Goal: Task Accomplishment & Management: Manage account settings

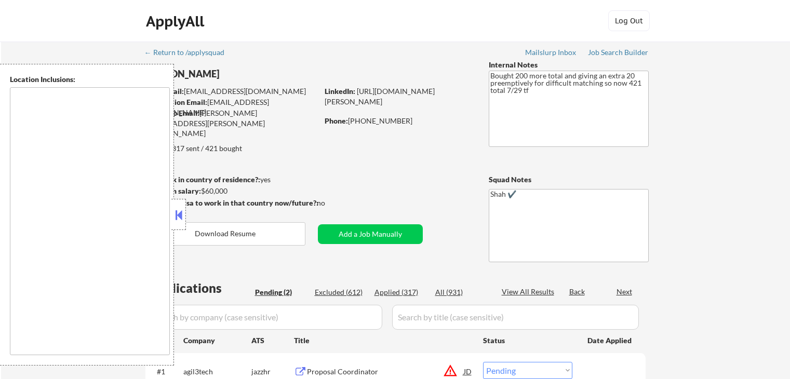
select select ""pending""
click at [175, 221] on button at bounding box center [178, 215] width 11 height 16
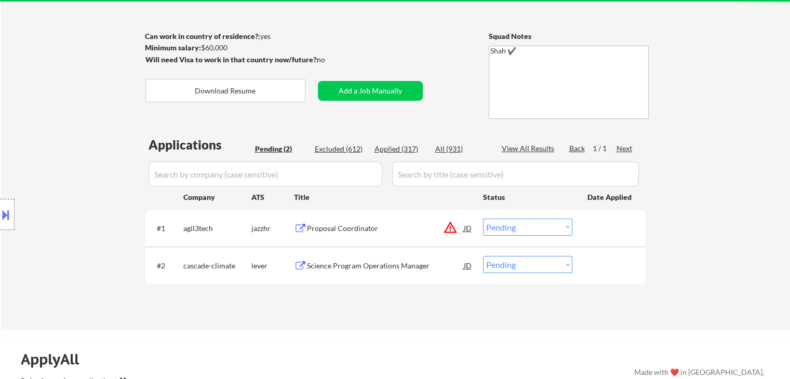
scroll to position [156, 0]
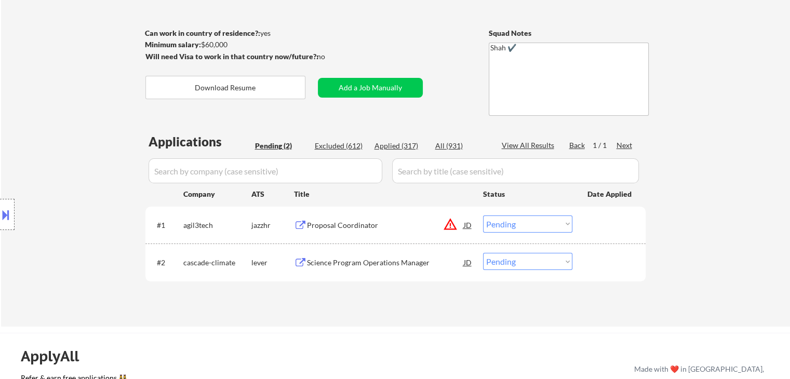
click at [106, 215] on div "Location Inclusions:" at bounding box center [93, 215] width 186 height 302
click at [129, 125] on div "Location Inclusions:" at bounding box center [93, 215] width 186 height 302
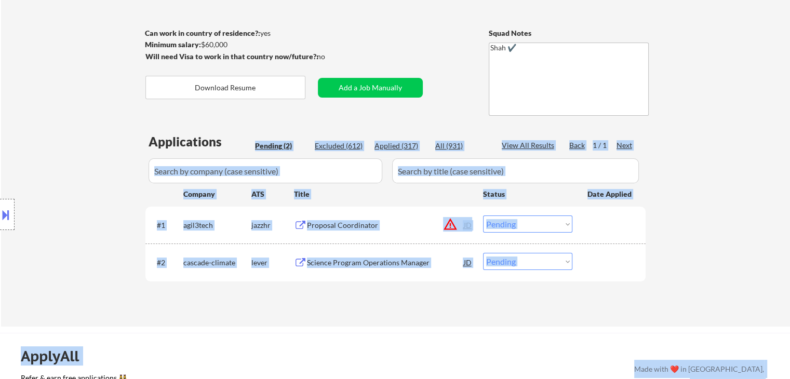
drag, startPoint x: 232, startPoint y: 145, endPoint x: 136, endPoint y: 152, distance: 95.8
click at [137, 152] on body "← Return to /applysquad Mailslurp Inbox Job Search Builder [PERSON_NAME] User E…" at bounding box center [395, 33] width 790 height 379
click at [136, 152] on div "Location Inclusions:" at bounding box center [93, 215] width 186 height 302
click at [154, 136] on div "Location Inclusions:" at bounding box center [93, 215] width 186 height 302
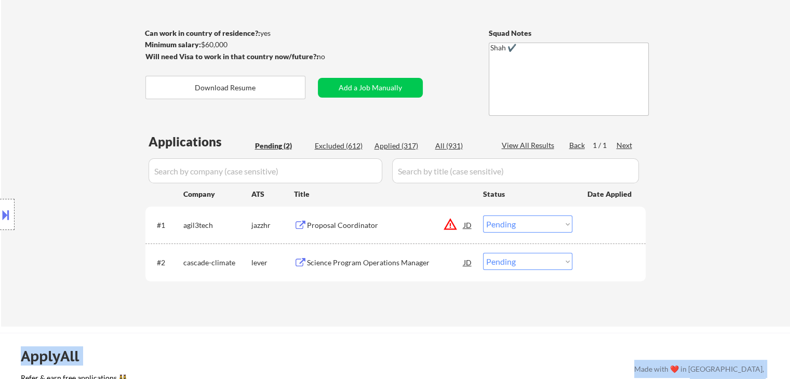
drag, startPoint x: 143, startPoint y: 142, endPoint x: 240, endPoint y: 130, distance: 97.4
click at [240, 130] on body "← Return to /applysquad Mailslurp Inbox Job Search Builder [PERSON_NAME] User E…" at bounding box center [395, 33] width 790 height 379
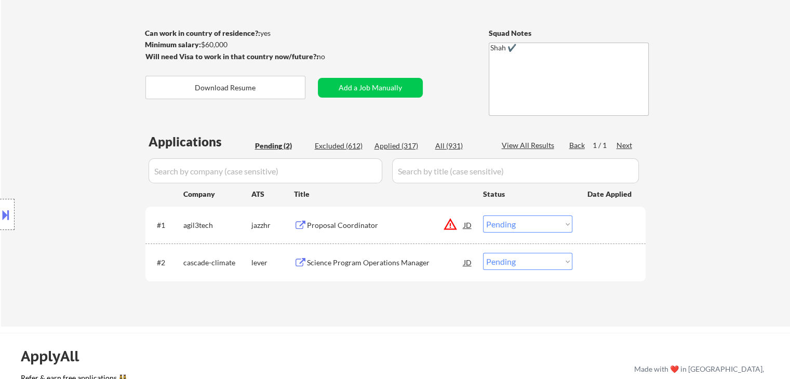
click at [249, 127] on div "← Return to /applysquad Mailslurp Inbox Job Search Builder [PERSON_NAME] User E…" at bounding box center [396, 102] width 519 height 433
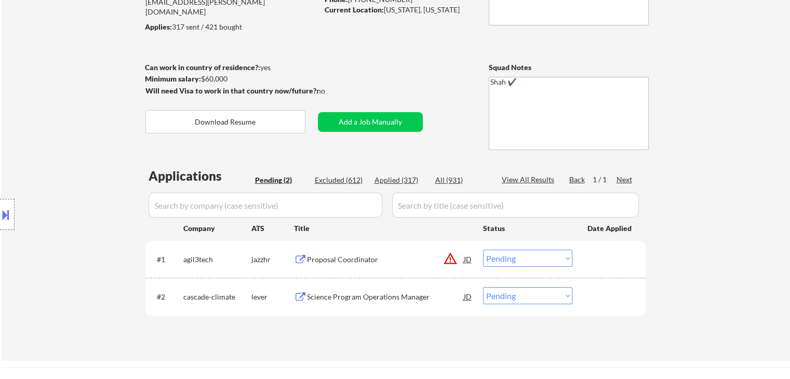
scroll to position [104, 0]
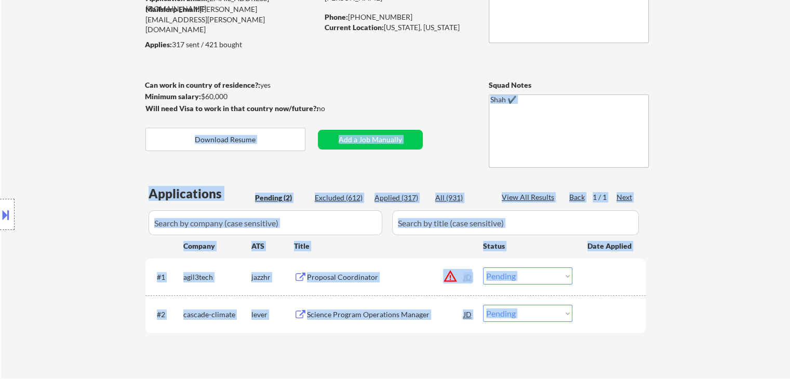
drag, startPoint x: 324, startPoint y: 109, endPoint x: 100, endPoint y: 82, distance: 225.1
click at [100, 82] on body "← Return to /applysquad Mailslurp Inbox Job Search Builder [PERSON_NAME] User E…" at bounding box center [395, 85] width 790 height 379
click at [104, 82] on div "Location Inclusions:" at bounding box center [93, 215] width 186 height 302
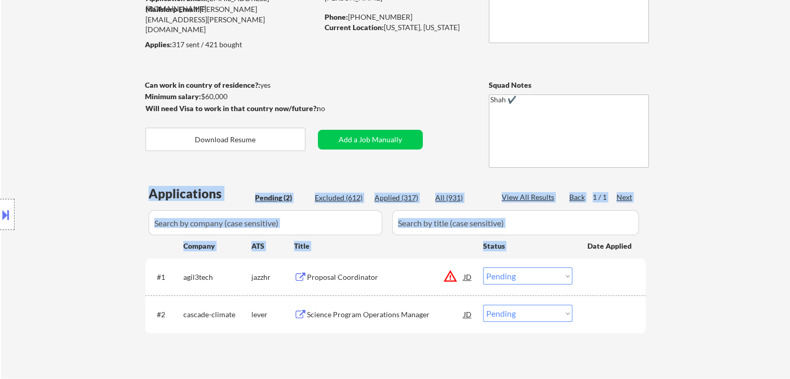
click at [649, 246] on div "← Return to /applysquad Mailslurp Inbox Job Search Builder [PERSON_NAME] User E…" at bounding box center [396, 154] width 519 height 433
click at [655, 246] on div "← Return to /applysquad Mailslurp Inbox Job Search Builder [PERSON_NAME] User E…" at bounding box center [395, 158] width 789 height 441
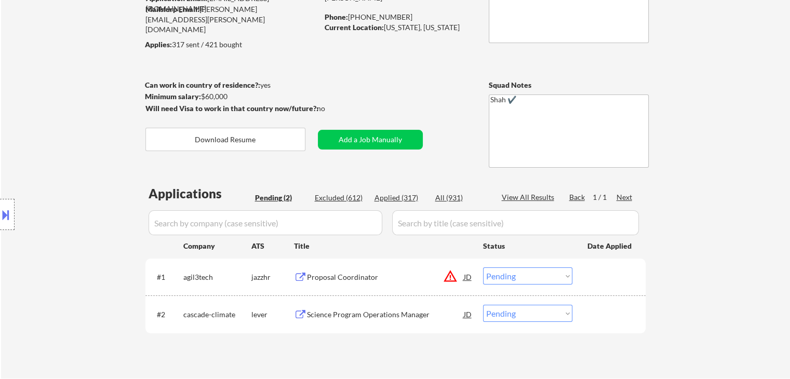
drag, startPoint x: 182, startPoint y: 246, endPoint x: 285, endPoint y: 255, distance: 102.8
click at [285, 255] on body "← Return to /applysquad Mailslurp Inbox Job Search Builder [PERSON_NAME] User E…" at bounding box center [395, 85] width 790 height 379
click at [347, 241] on div "Title" at bounding box center [383, 246] width 179 height 10
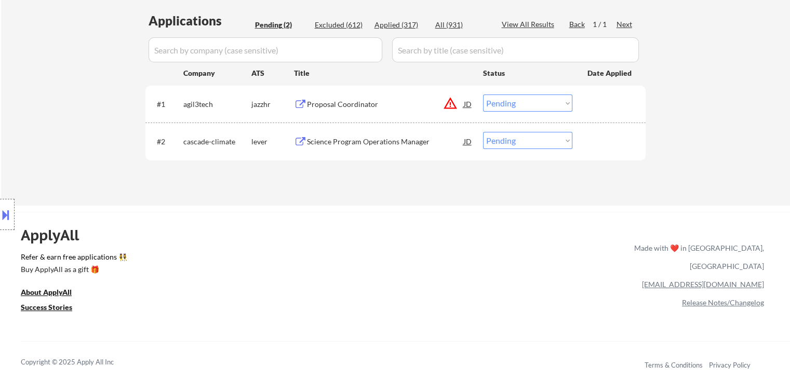
scroll to position [260, 0]
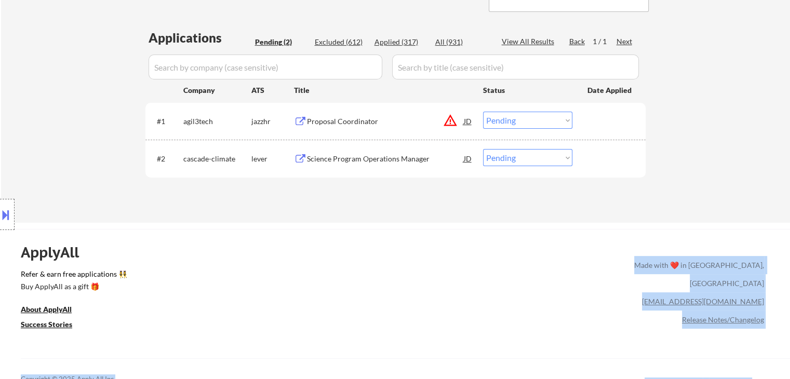
drag, startPoint x: 653, startPoint y: 254, endPoint x: 798, endPoint y: 325, distance: 161.3
click at [375, 277] on link "Refer & earn free applications 👯‍♀️" at bounding box center [219, 276] width 396 height 11
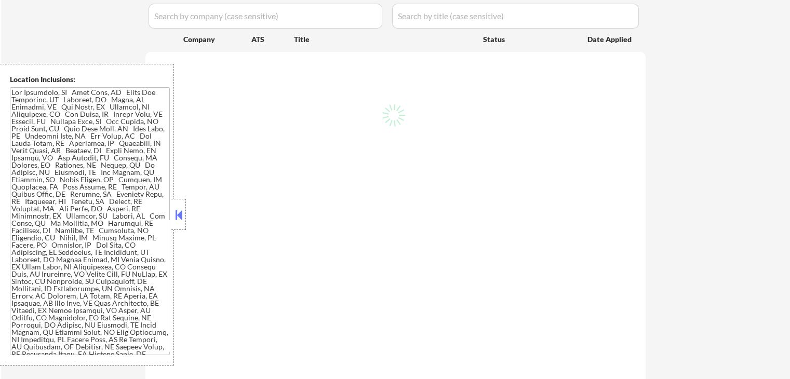
select select ""pending""
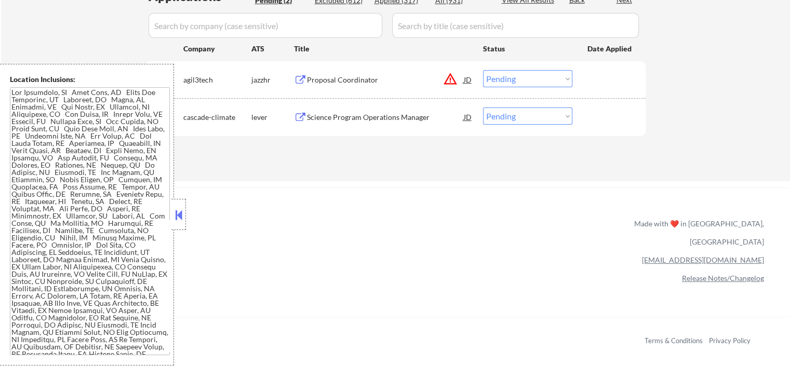
scroll to position [260, 0]
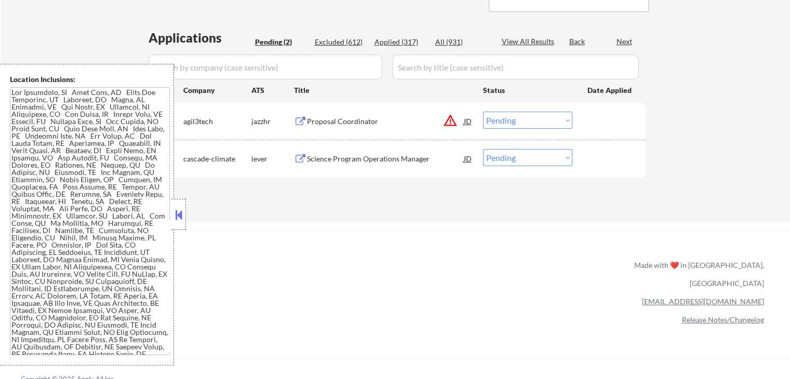
click at [182, 221] on button at bounding box center [178, 215] width 11 height 16
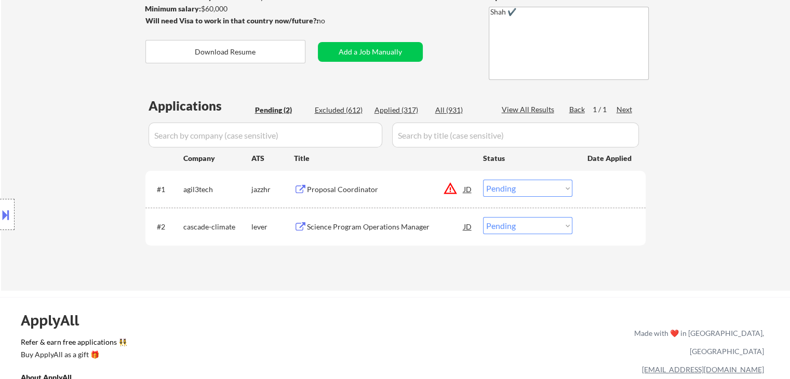
scroll to position [156, 0]
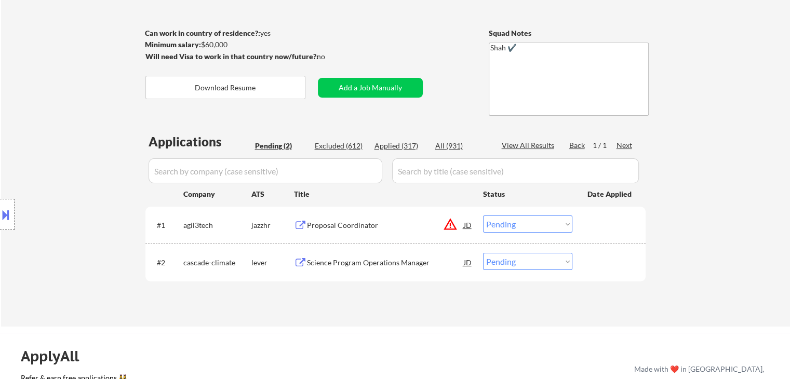
drag, startPoint x: 135, startPoint y: 132, endPoint x: 154, endPoint y: 131, distance: 18.7
click at [154, 131] on div "Location Inclusions:" at bounding box center [93, 215] width 186 height 302
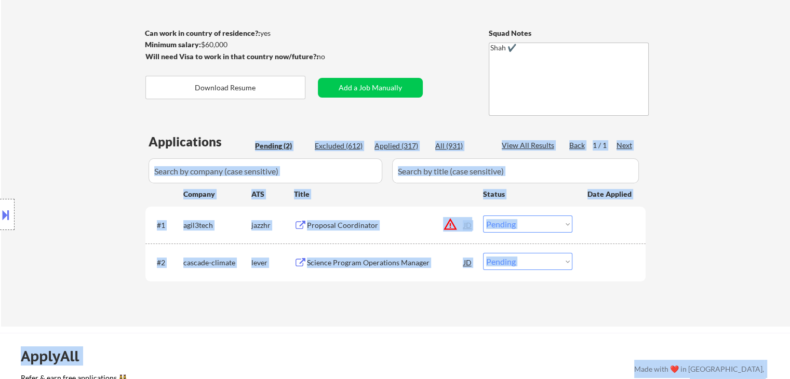
drag, startPoint x: 204, startPoint y: 142, endPoint x: 170, endPoint y: 141, distance: 33.8
click at [170, 141] on body "← Return to /applysquad Mailslurp Inbox Job Search Builder [PERSON_NAME] User E…" at bounding box center [395, 33] width 790 height 379
click at [143, 144] on div "Location Inclusions:" at bounding box center [93, 215] width 186 height 302
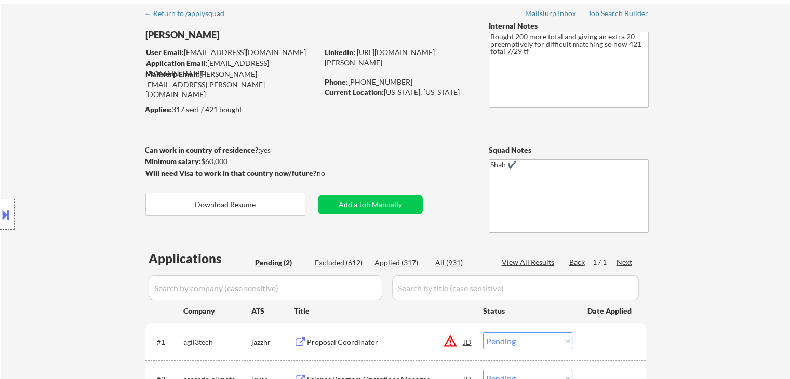
scroll to position [0, 0]
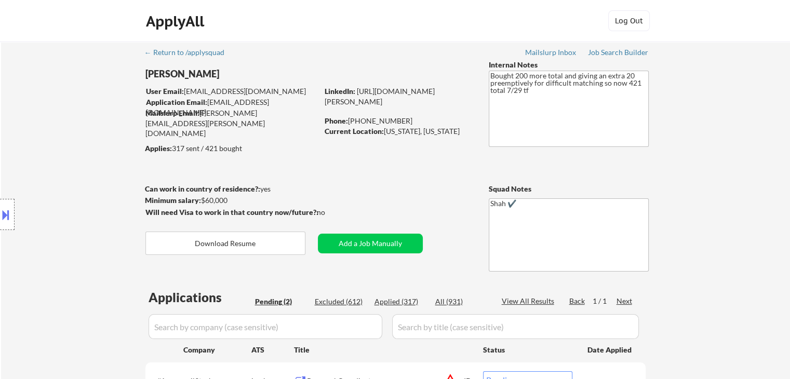
drag, startPoint x: 192, startPoint y: 153, endPoint x: 184, endPoint y: 153, distance: 7.3
click at [184, 153] on body "← Return to /applysquad Mailslurp Inbox Job Search Builder [PERSON_NAME] User E…" at bounding box center [395, 189] width 790 height 379
click at [87, 162] on div "Location Inclusions:" at bounding box center [93, 215] width 186 height 302
drag, startPoint x: 384, startPoint y: 129, endPoint x: 391, endPoint y: 141, distance: 13.7
click at [391, 137] on div "Current Location: Washington, District of Columbia" at bounding box center [398, 131] width 147 height 10
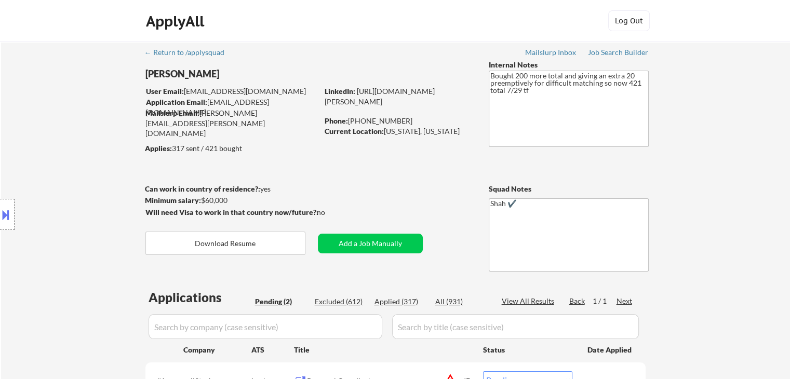
click at [388, 173] on div "← Return to /applysquad Mailslurp Inbox Job Search Builder [PERSON_NAME] User E…" at bounding box center [396, 258] width 519 height 433
click at [63, 140] on div "Location Inclusions:" at bounding box center [93, 215] width 186 height 302
drag, startPoint x: 532, startPoint y: 87, endPoint x: 530, endPoint y: 76, distance: 11.1
click at [530, 76] on textarea "Bought 200 more total and giving an extra 20 preemptively for difficult matchin…" at bounding box center [569, 109] width 160 height 76
click at [540, 97] on textarea "Bought 200 more total and giving an extra 20 preemptively for difficult matchin…" at bounding box center [569, 109] width 160 height 76
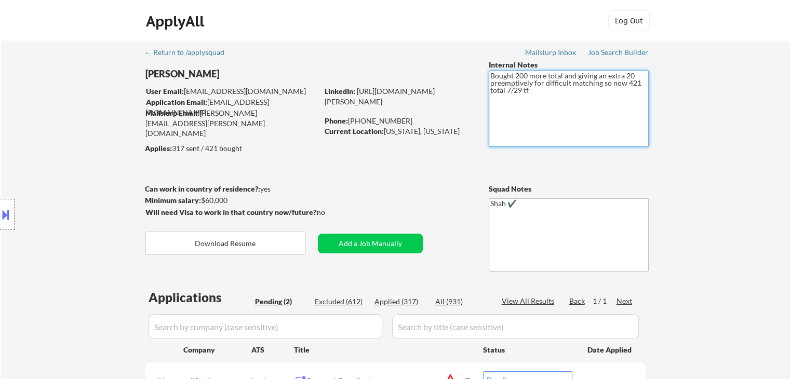
drag, startPoint x: 535, startPoint y: 92, endPoint x: 513, endPoint y: 76, distance: 26.8
click at [513, 76] on textarea "Bought 200 more total and giving an extra 20 preemptively for difficult matchin…" at bounding box center [569, 109] width 160 height 76
click at [531, 95] on textarea "Bought 200 more total and giving an extra 20 preemptively for difficult matchin…" at bounding box center [569, 109] width 160 height 76
drag, startPoint x: 489, startPoint y: 77, endPoint x: 539, endPoint y: 88, distance: 50.9
click at [539, 88] on textarea "Bought 200 more total and giving an extra 20 preemptively for difficult matchin…" at bounding box center [569, 109] width 160 height 76
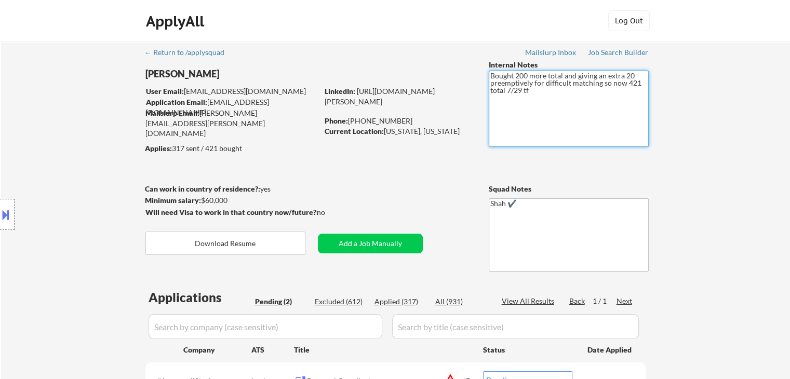
click at [539, 95] on textarea "Bought 200 more total and giving an extra 20 preemptively for difficult matchin…" at bounding box center [569, 109] width 160 height 76
drag, startPoint x: 535, startPoint y: 94, endPoint x: 493, endPoint y: 77, distance: 45.2
click at [493, 77] on textarea "Bought 200 more total and giving an extra 20 preemptively for difficult matchin…" at bounding box center [569, 109] width 160 height 76
click at [534, 101] on textarea "Bought 200 more total and giving an extra 20 preemptively for difficult matchin…" at bounding box center [569, 109] width 160 height 76
drag, startPoint x: 533, startPoint y: 94, endPoint x: 514, endPoint y: 85, distance: 20.9
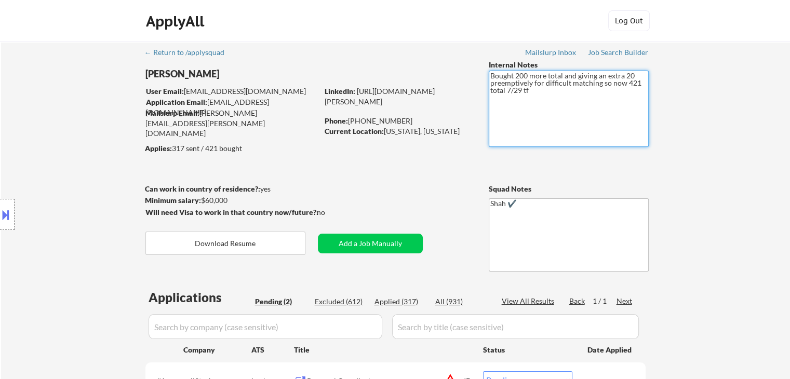
click at [481, 75] on div "← Return to /applysquad Mailslurp Inbox Job Search Builder [PERSON_NAME] User E…" at bounding box center [396, 258] width 519 height 433
click at [605, 109] on textarea "Bought 200 more total and giving an extra 20 preemptively for difficult matchin…" at bounding box center [569, 109] width 160 height 76
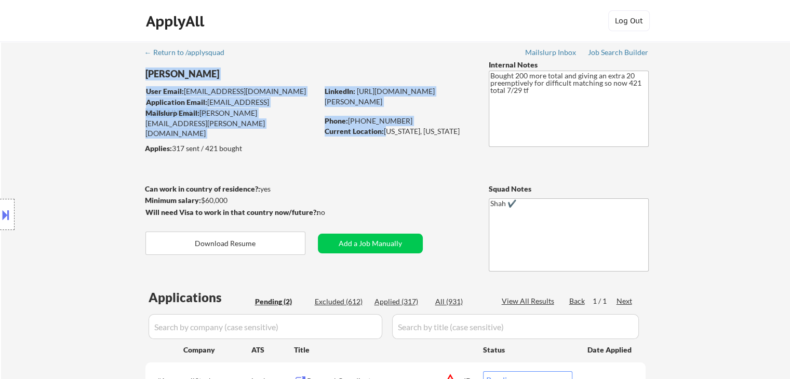
drag, startPoint x: 386, startPoint y: 131, endPoint x: 396, endPoint y: 152, distance: 23.0
click at [396, 152] on div "← Return to /applysquad Mailslurp Inbox Job Search Builder [PERSON_NAME] User E…" at bounding box center [396, 258] width 519 height 433
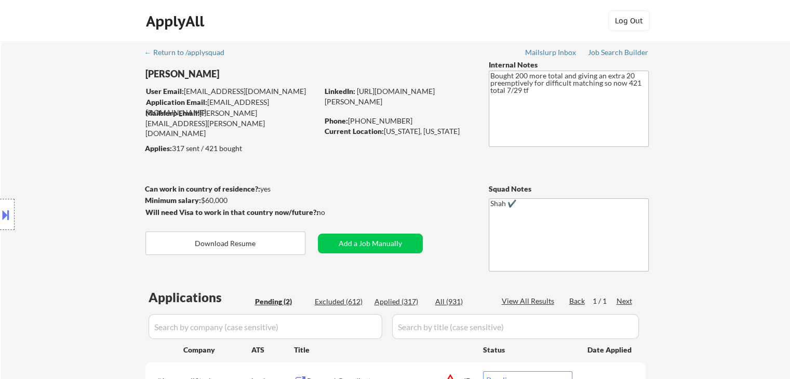
click at [396, 152] on div "← Return to /applysquad Mailslurp Inbox Job Search Builder [PERSON_NAME] User E…" at bounding box center [396, 258] width 519 height 433
drag, startPoint x: 383, startPoint y: 132, endPoint x: 389, endPoint y: 140, distance: 8.9
click at [389, 137] on div "Current Location: Washington, District of Columbia" at bounding box center [398, 131] width 147 height 10
click at [378, 137] on div "Current Location: Washington, District of Columbia" at bounding box center [398, 131] width 147 height 10
drag, startPoint x: 302, startPoint y: 112, endPoint x: 227, endPoint y: 113, distance: 75.4
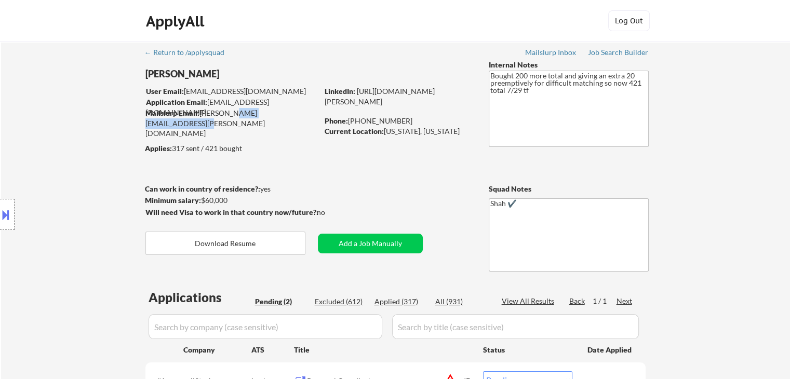
click at [227, 113] on div "Mailslurp Email: andres.merizalde@mailflux.com" at bounding box center [231, 123] width 172 height 31
click at [253, 122] on div "← Return to /applysquad Mailslurp Inbox Job Search Builder [PERSON_NAME] User E…" at bounding box center [396, 258] width 519 height 433
click at [28, 133] on div "Location Inclusions:" at bounding box center [93, 215] width 186 height 302
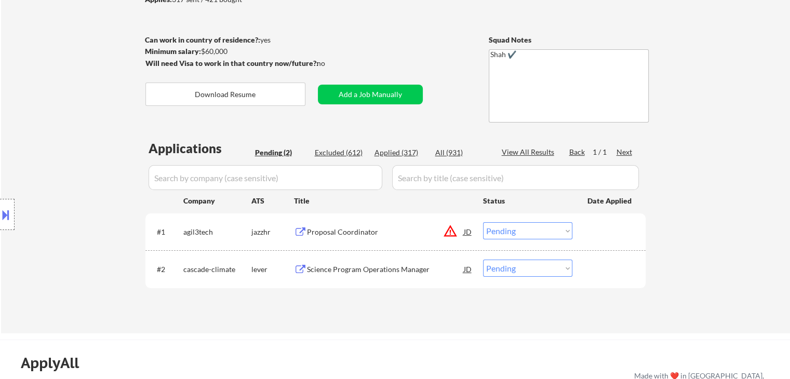
scroll to position [208, 0]
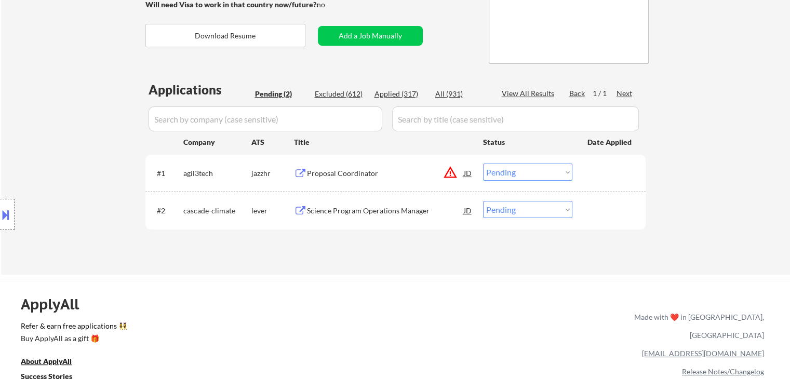
click at [101, 142] on div "Location Inclusions:" at bounding box center [93, 215] width 186 height 302
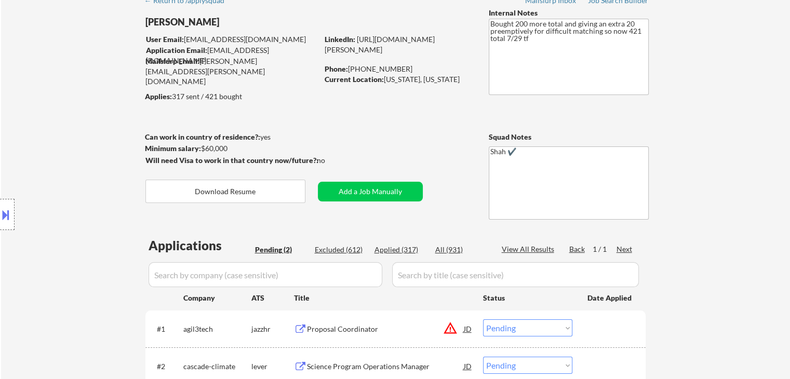
click at [111, 142] on div "Location Inclusions:" at bounding box center [93, 215] width 186 height 302
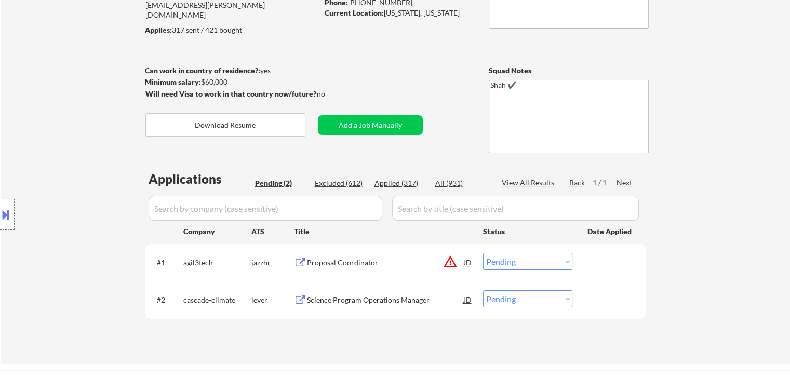
scroll to position [104, 0]
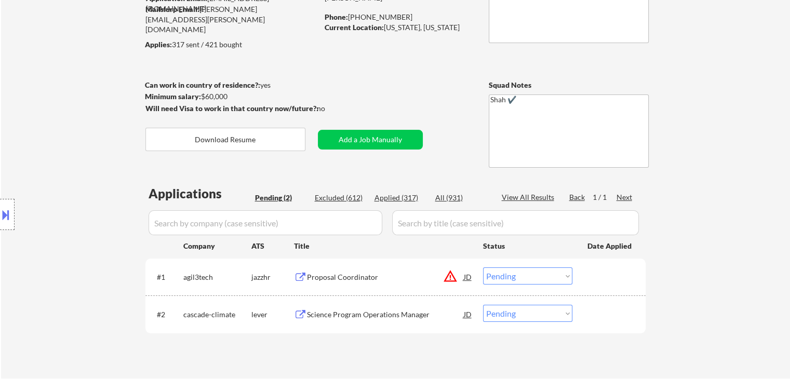
click at [111, 141] on div "Location Inclusions:" at bounding box center [93, 215] width 186 height 302
drag, startPoint x: 335, startPoint y: 107, endPoint x: 187, endPoint y: 100, distance: 148.2
click at [194, 100] on div "Minimum salary: $60,000 Will need Visa to work in that country now/future?: no …" at bounding box center [284, 136] width 278 height 90
click at [85, 101] on div "Location Inclusions:" at bounding box center [93, 215] width 186 height 302
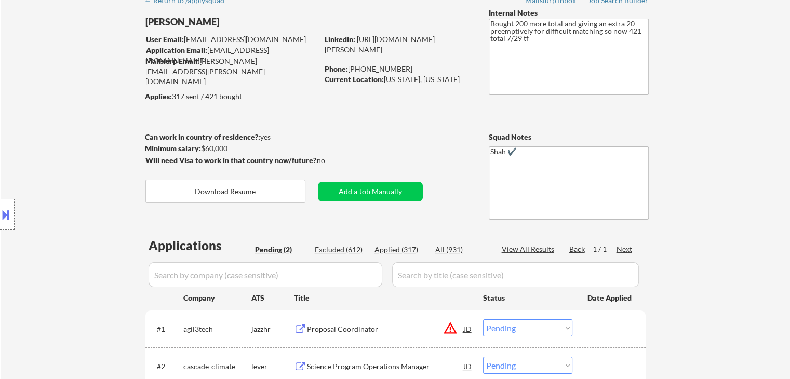
drag, startPoint x: 247, startPoint y: 94, endPoint x: 159, endPoint y: 100, distance: 88.5
click at [159, 100] on body "← Return to /applysquad Mailslurp Inbox Job Search Builder [PERSON_NAME] User E…" at bounding box center [395, 137] width 790 height 379
click at [127, 112] on div "Location Inclusions:" at bounding box center [93, 215] width 186 height 302
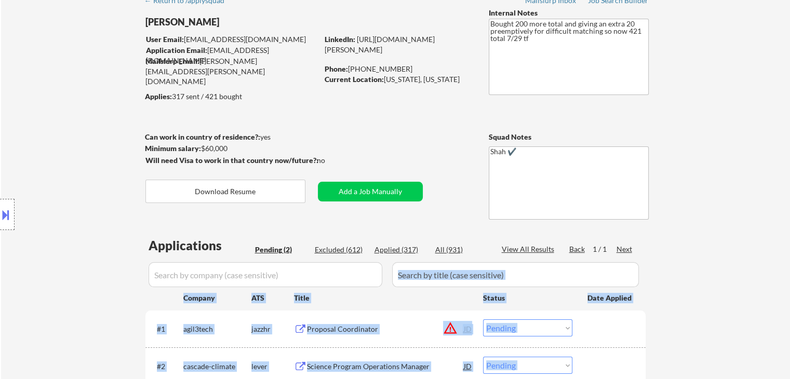
drag, startPoint x: 142, startPoint y: 249, endPoint x: 435, endPoint y: 257, distance: 293.6
click at [435, 257] on body "← Return to /applysquad Mailslurp Inbox Job Search Builder [PERSON_NAME] User E…" at bounding box center [395, 137] width 790 height 379
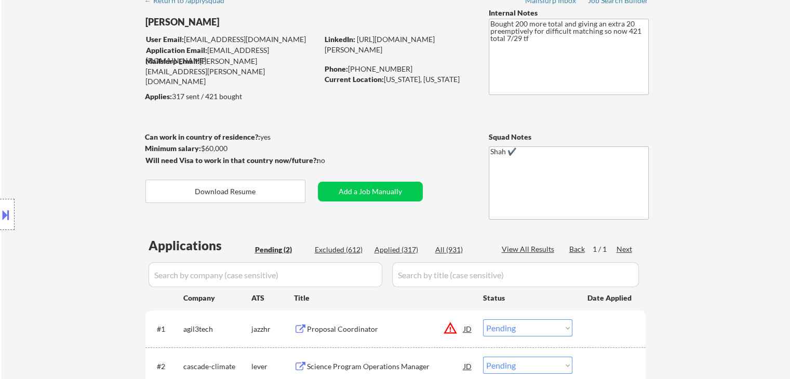
click at [746, 216] on div "← Return to /applysquad Mailslurp Inbox Job Search Builder [PERSON_NAME] User E…" at bounding box center [395, 210] width 789 height 441
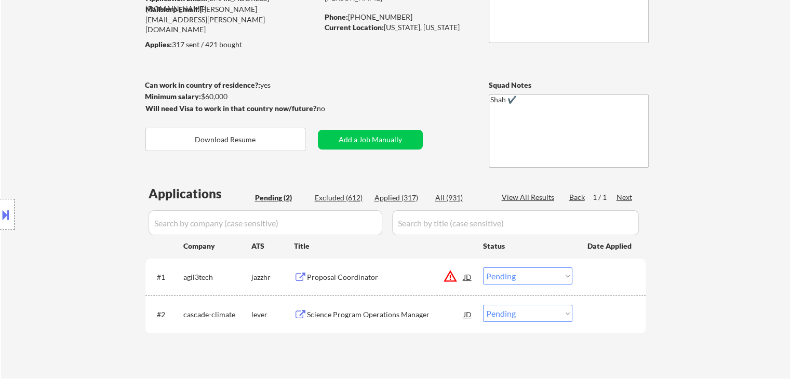
scroll to position [0, 0]
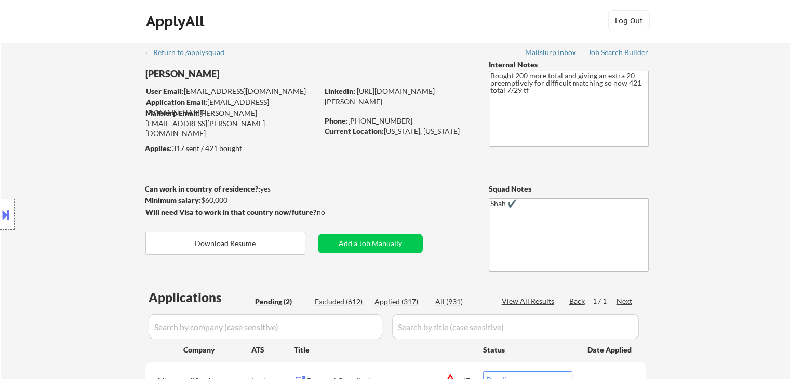
click at [734, 95] on div "← Return to /applysquad Mailslurp Inbox Job Search Builder [PERSON_NAME] User E…" at bounding box center [395, 262] width 789 height 441
click at [58, 113] on div "Location Inclusions:" at bounding box center [93, 215] width 186 height 302
drag, startPoint x: 287, startPoint y: 188, endPoint x: 143, endPoint y: 176, distance: 144.5
click at [152, 177] on body "← Return to /applysquad Mailslurp Inbox Job Search Builder [PERSON_NAME] User E…" at bounding box center [395, 189] width 790 height 379
click at [54, 169] on div "Location Inclusions:" at bounding box center [93, 215] width 186 height 302
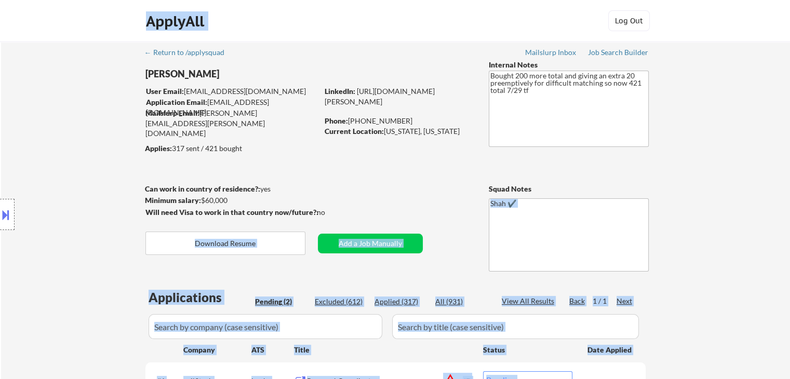
drag, startPoint x: 328, startPoint y: 212, endPoint x: 144, endPoint y: 182, distance: 185.8
click at [144, 182] on body "← Return to /applysquad Mailslurp Inbox Job Search Builder [PERSON_NAME] User E…" at bounding box center [395, 189] width 790 height 379
click at [136, 188] on div "Location Inclusions:" at bounding box center [93, 215] width 186 height 302
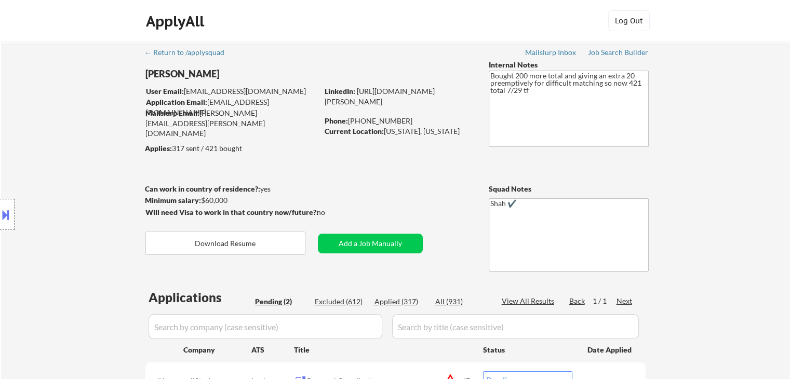
click at [144, 189] on div "Location Inclusions:" at bounding box center [93, 215] width 186 height 302
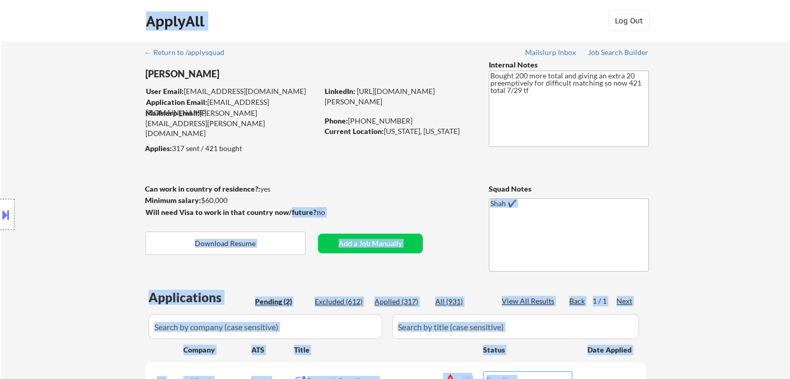
drag, startPoint x: 144, startPoint y: 189, endPoint x: 301, endPoint y: 204, distance: 157.6
click at [289, 208] on body "← Return to /applysquad Mailslurp Inbox Job Search Builder [PERSON_NAME] User E…" at bounding box center [395, 189] width 790 height 379
click at [349, 195] on div "← Return to /applysquad Mailslurp Inbox Job Search Builder [PERSON_NAME] User E…" at bounding box center [396, 258] width 519 height 433
drag, startPoint x: 328, startPoint y: 208, endPoint x: 148, endPoint y: 185, distance: 181.7
click at [158, 190] on body "← Return to /applysquad Mailslurp Inbox Job Search Builder [PERSON_NAME] User E…" at bounding box center [395, 189] width 790 height 379
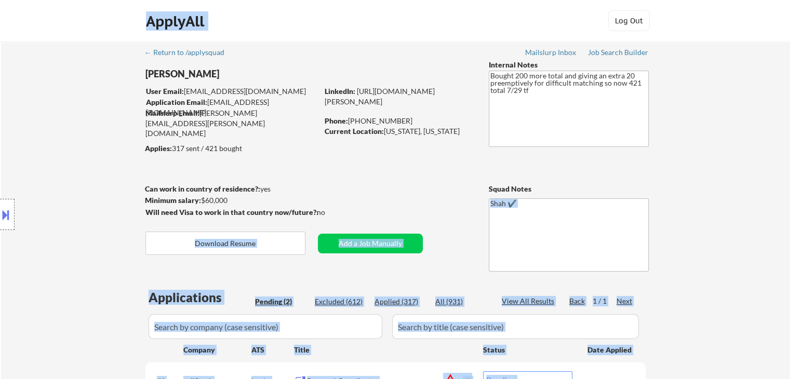
click at [107, 173] on div "Location Inclusions:" at bounding box center [93, 215] width 186 height 302
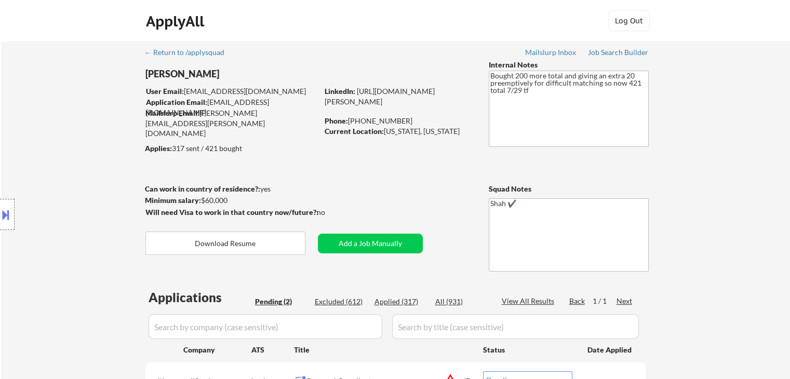
scroll to position [156, 0]
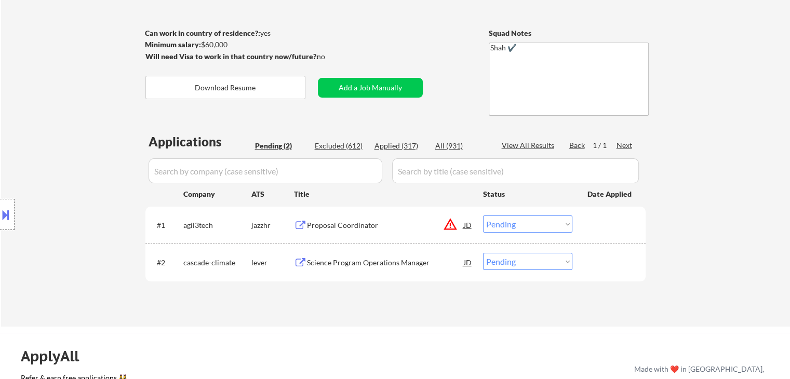
click at [353, 231] on div "Proposal Coordinator" at bounding box center [385, 225] width 157 height 19
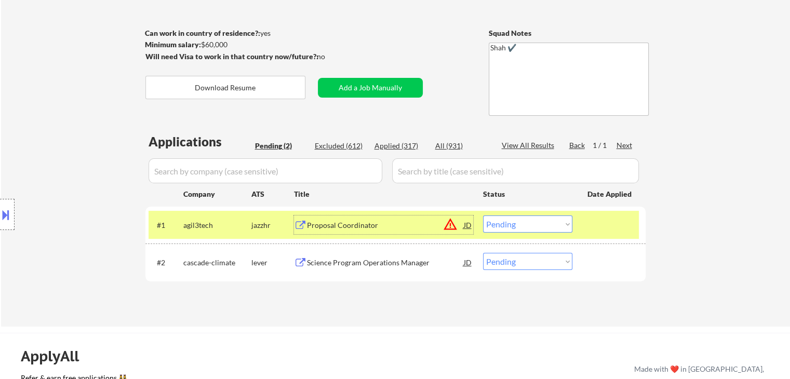
click at [366, 262] on div "Science Program Operations Manager" at bounding box center [385, 263] width 157 height 10
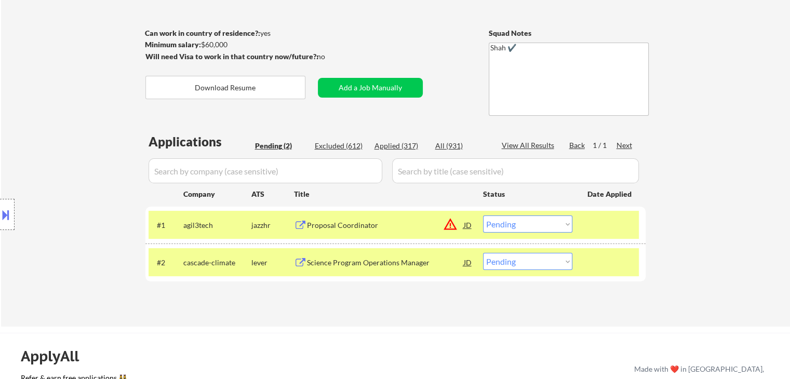
click at [8, 215] on button at bounding box center [5, 214] width 11 height 17
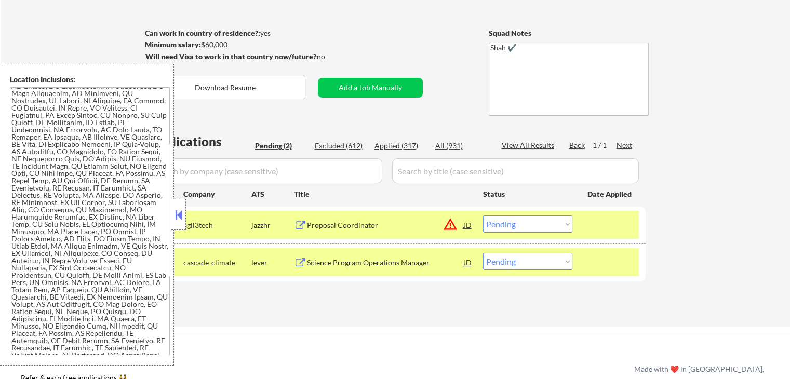
scroll to position [556, 0]
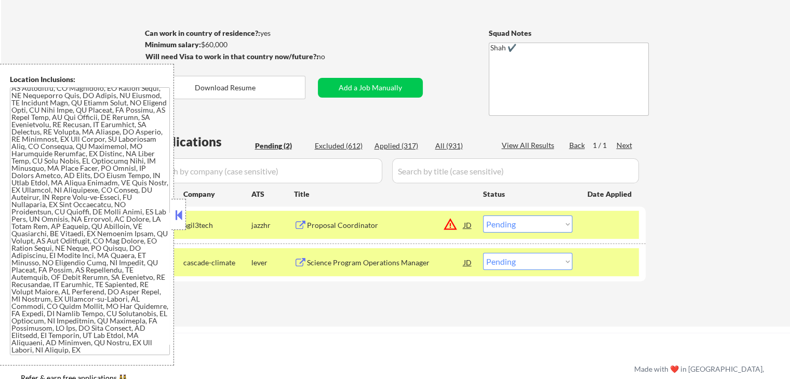
click at [100, 171] on textarea at bounding box center [90, 221] width 160 height 268
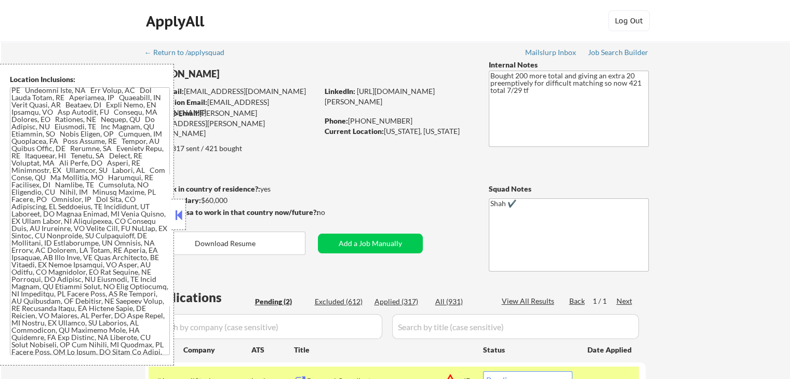
scroll to position [104, 0]
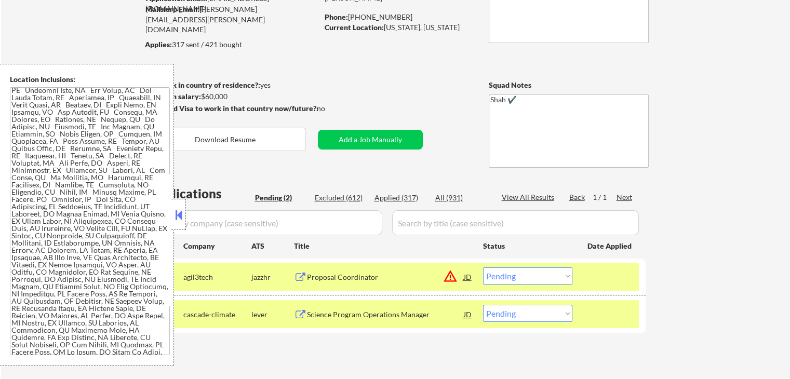
click at [176, 221] on button at bounding box center [178, 215] width 11 height 16
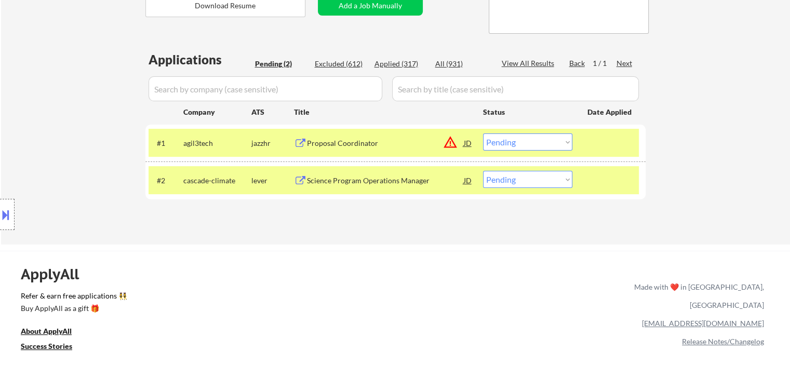
scroll to position [260, 0]
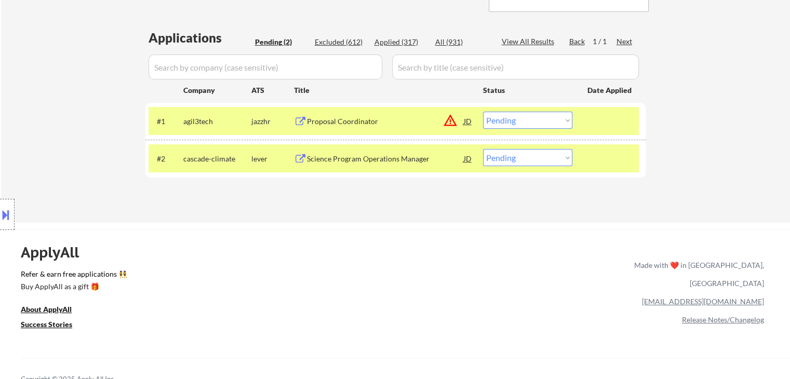
click at [502, 123] on select "Choose an option... Pending Applied Excluded (Questions) Excluded (Expired) Exc…" at bounding box center [527, 120] width 89 height 17
click at [483, 112] on select "Choose an option... Pending Applied Excluded (Questions) Excluded (Expired) Exc…" at bounding box center [527, 120] width 89 height 17
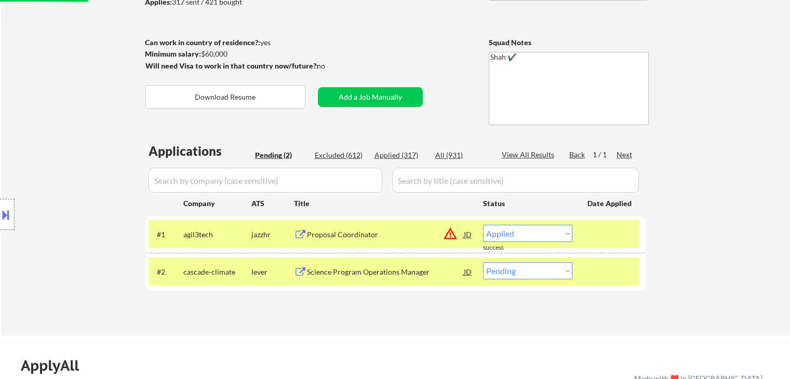
scroll to position [208, 0]
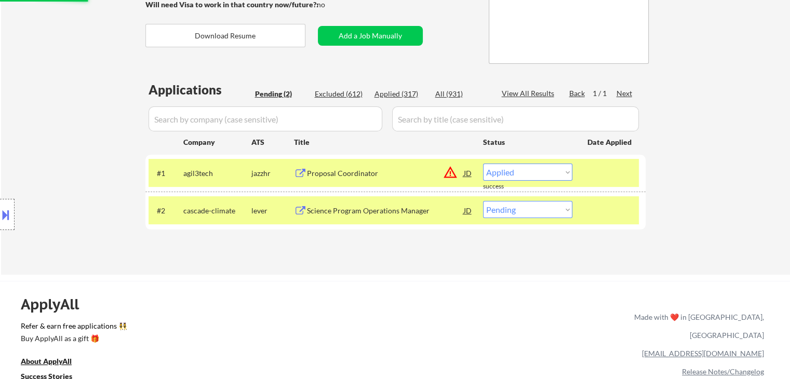
select select ""pending""
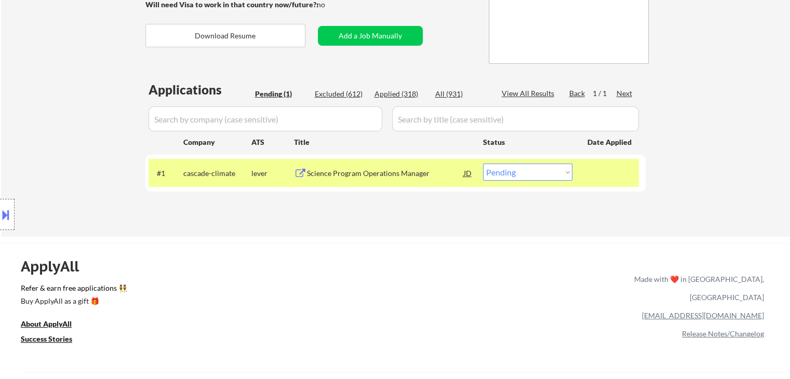
click at [0, 214] on button at bounding box center [5, 214] width 11 height 17
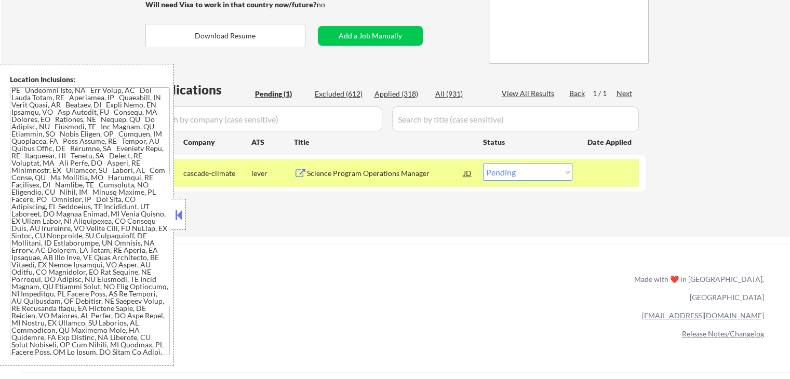
scroll to position [308, 0]
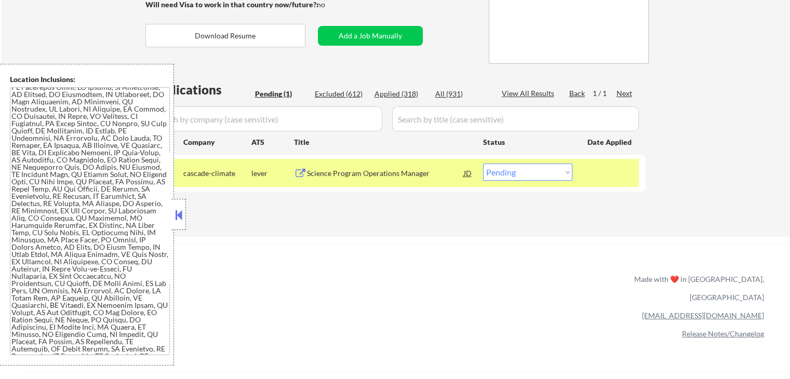
click at [106, 190] on textarea at bounding box center [90, 221] width 160 height 268
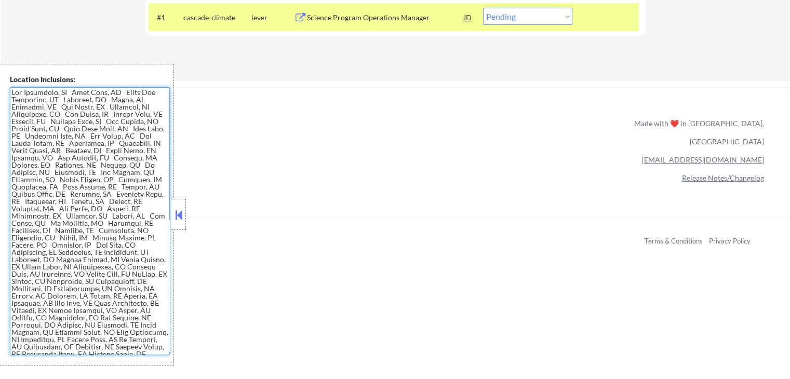
scroll to position [0, 0]
drag, startPoint x: 90, startPoint y: 351, endPoint x: 0, endPoint y: 82, distance: 284.4
click at [0, 82] on div "Location Inclusions:" at bounding box center [87, 215] width 174 height 302
click at [180, 223] on div at bounding box center [178, 214] width 15 height 31
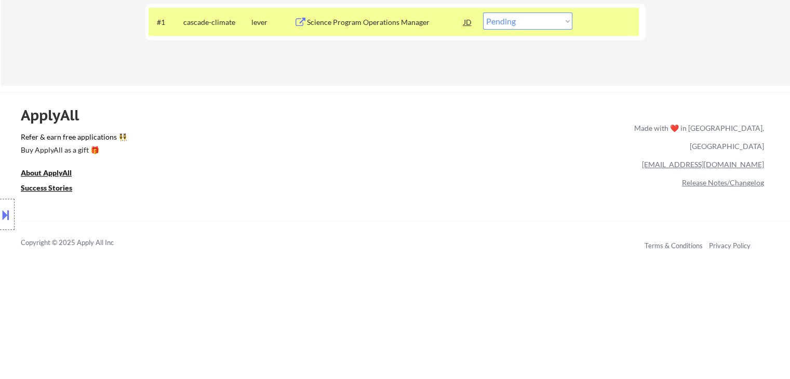
scroll to position [156, 0]
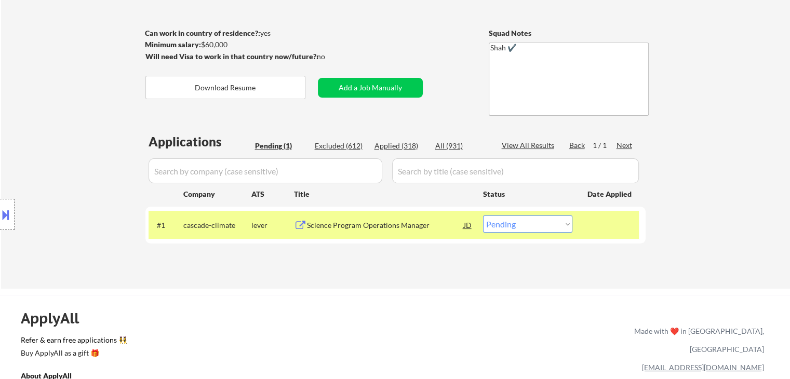
click at [58, 165] on div "Location Inclusions:" at bounding box center [93, 215] width 186 height 302
click at [0, 217] on button at bounding box center [5, 214] width 11 height 17
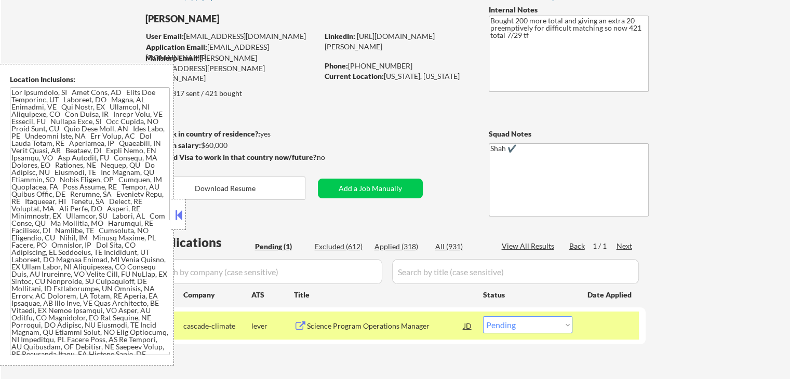
scroll to position [0, 0]
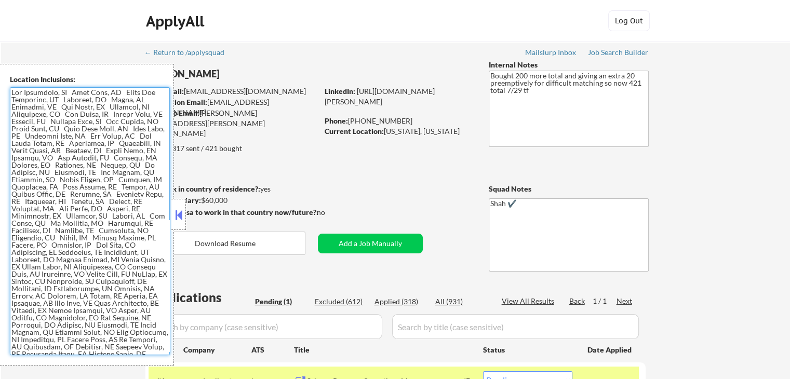
click at [45, 227] on textarea at bounding box center [90, 221] width 160 height 268
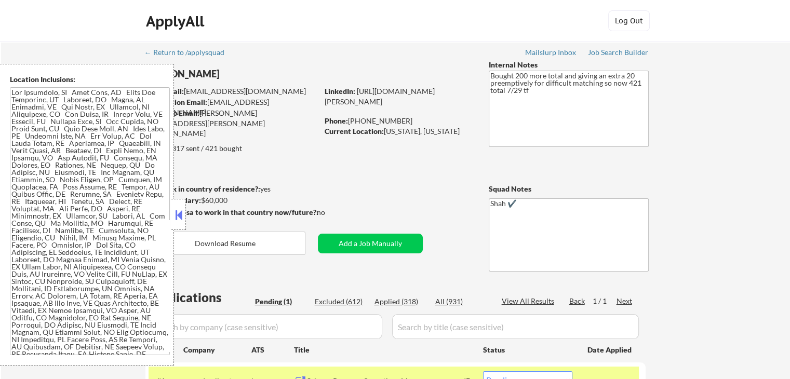
click at [197, 168] on div "← Return to /applysquad Mailslurp Inbox Job Search Builder Andres Merizalde Use…" at bounding box center [396, 239] width 519 height 395
click at [179, 205] on div at bounding box center [178, 214] width 15 height 31
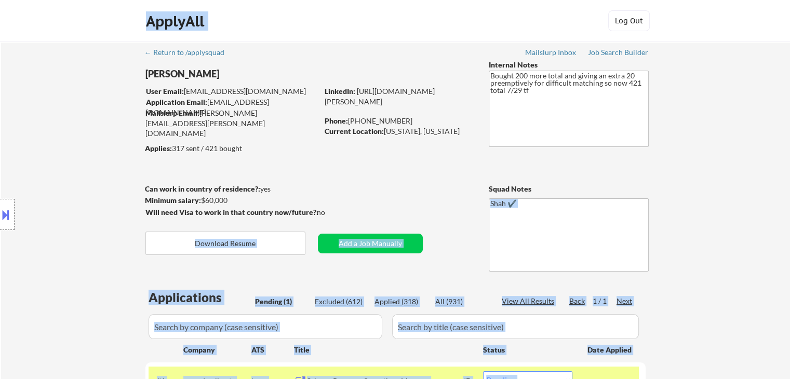
drag, startPoint x: 300, startPoint y: 213, endPoint x: 117, endPoint y: 172, distance: 187.4
click at [117, 172] on body "← Return to /applysquad Mailslurp Inbox Job Search Builder Andres Merizalde Use…" at bounding box center [395, 189] width 790 height 379
click at [117, 172] on div "Location Inclusions:" at bounding box center [93, 215] width 186 height 302
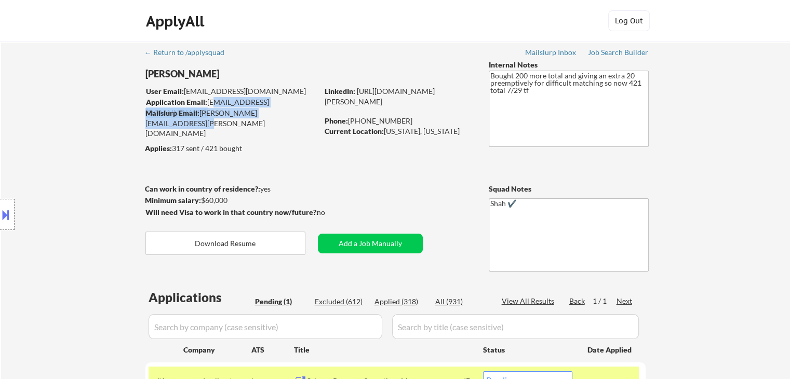
drag, startPoint x: 302, startPoint y: 110, endPoint x: 210, endPoint y: 108, distance: 92.5
click at [210, 108] on div "Mailslurp Email: andres.merizalde@mailflux.com" at bounding box center [231, 123] width 172 height 31
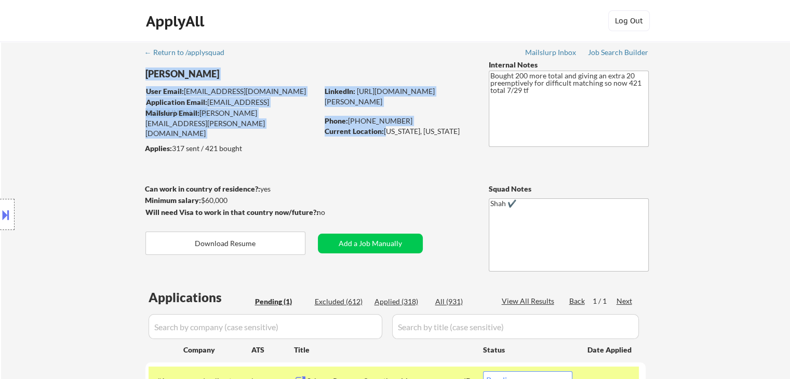
drag, startPoint x: 383, startPoint y: 130, endPoint x: 403, endPoint y: 176, distance: 49.8
click at [403, 176] on div "← Return to /applysquad Mailslurp Inbox Job Search Builder Andres Merizalde Use…" at bounding box center [396, 239] width 519 height 395
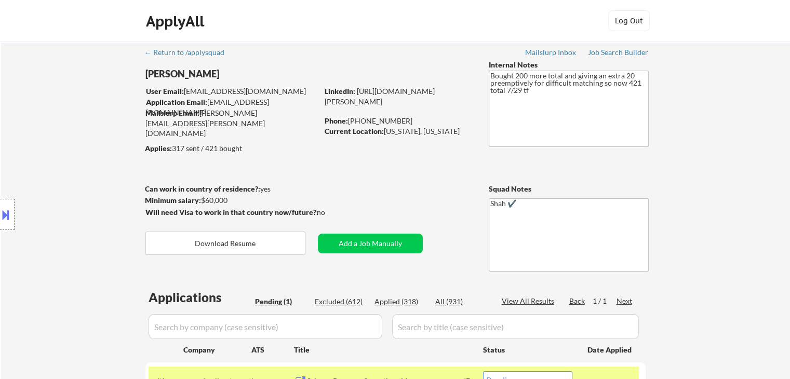
click at [386, 164] on div "← Return to /applysquad Mailslurp Inbox Job Search Builder Andres Merizalde Use…" at bounding box center [396, 239] width 519 height 395
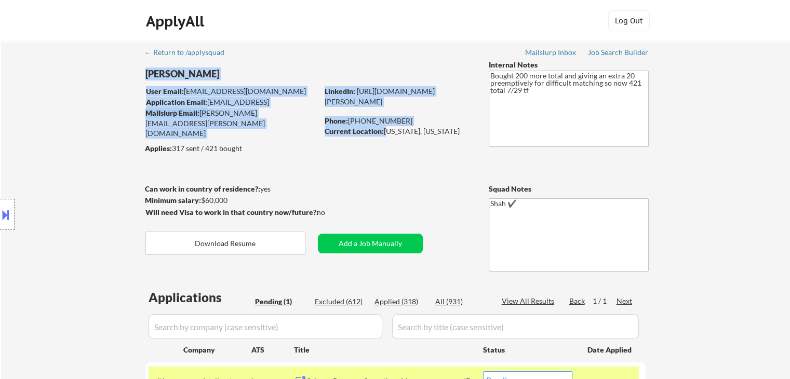
drag, startPoint x: 385, startPoint y: 133, endPoint x: 389, endPoint y: 150, distance: 17.6
click at [389, 150] on div "← Return to /applysquad Mailslurp Inbox Job Search Builder Andres Merizalde Use…" at bounding box center [396, 239] width 519 height 395
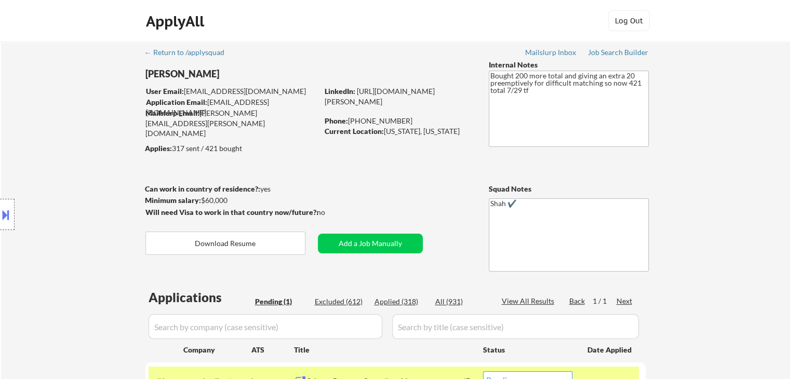
click at [386, 163] on div "← Return to /applysquad Mailslurp Inbox Job Search Builder Andres Merizalde Use…" at bounding box center [396, 239] width 519 height 395
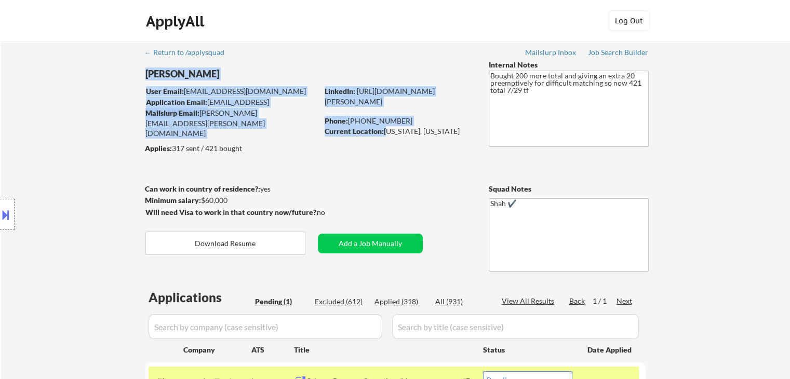
drag, startPoint x: 387, startPoint y: 130, endPoint x: 393, endPoint y: 153, distance: 24.2
click at [393, 153] on div "← Return to /applysquad Mailslurp Inbox Job Search Builder Andres Merizalde Use…" at bounding box center [396, 239] width 519 height 395
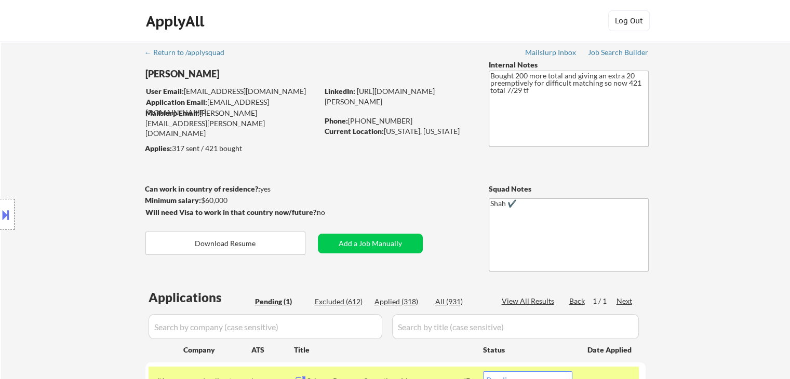
click at [391, 160] on div "← Return to /applysquad Mailslurp Inbox Job Search Builder Andres Merizalde Use…" at bounding box center [396, 239] width 519 height 395
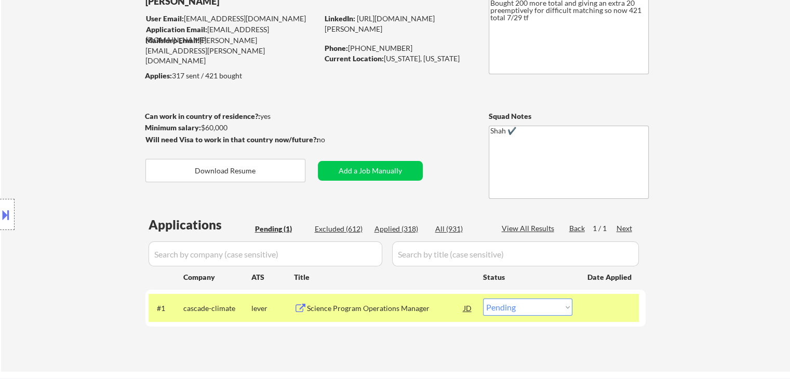
scroll to position [104, 0]
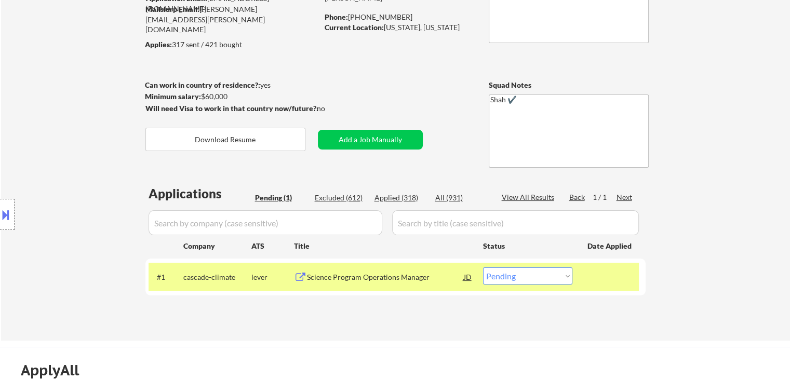
drag, startPoint x: 3, startPoint y: 211, endPoint x: 0, endPoint y: 235, distance: 24.6
click at [4, 211] on button at bounding box center [5, 214] width 11 height 17
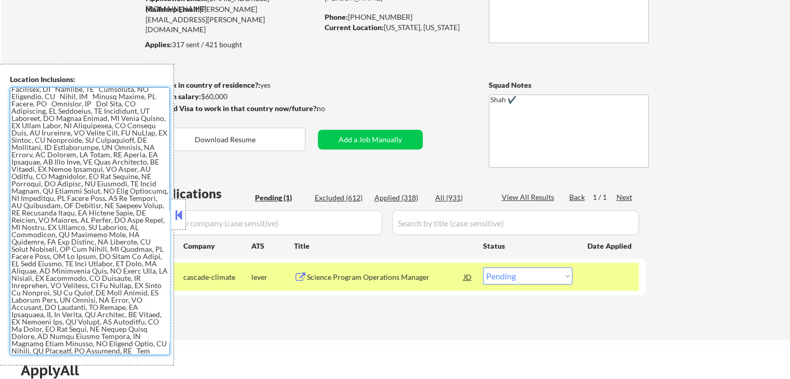
scroll to position [0, 0]
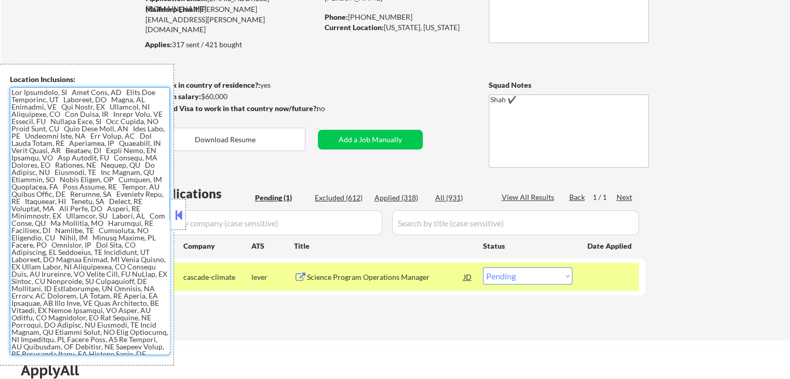
drag, startPoint x: 121, startPoint y: 151, endPoint x: 127, endPoint y: 229, distance: 78.2
click at [124, 233] on textarea at bounding box center [90, 221] width 160 height 268
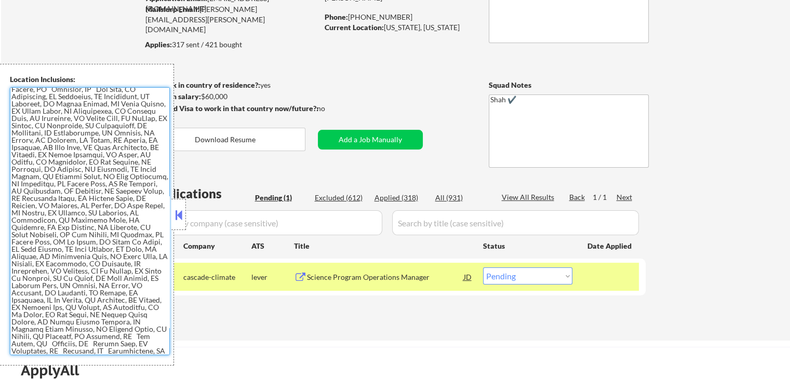
click at [113, 186] on textarea at bounding box center [90, 221] width 160 height 268
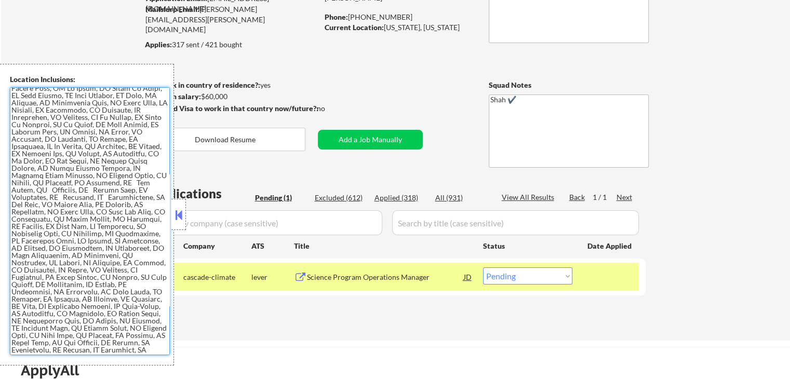
scroll to position [364, 0]
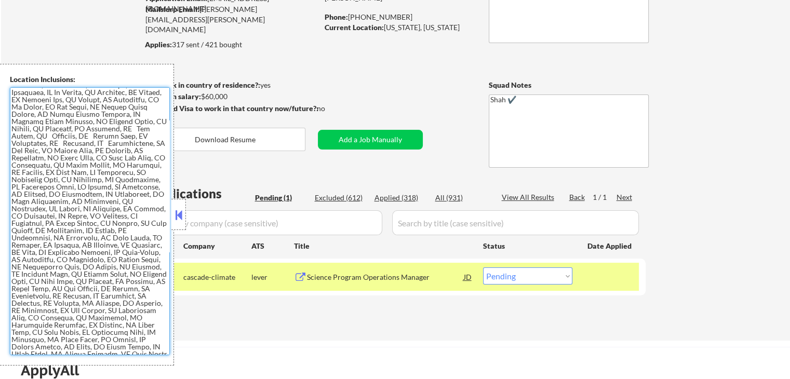
drag, startPoint x: 44, startPoint y: 174, endPoint x: 99, endPoint y: 250, distance: 94.5
click at [87, 249] on textarea at bounding box center [90, 221] width 160 height 268
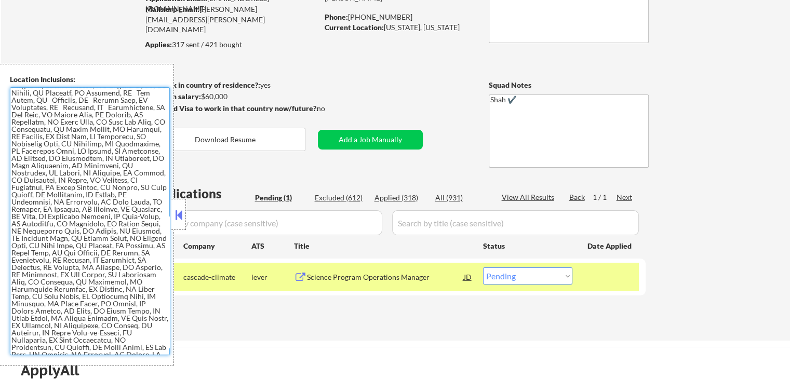
scroll to position [416, 0]
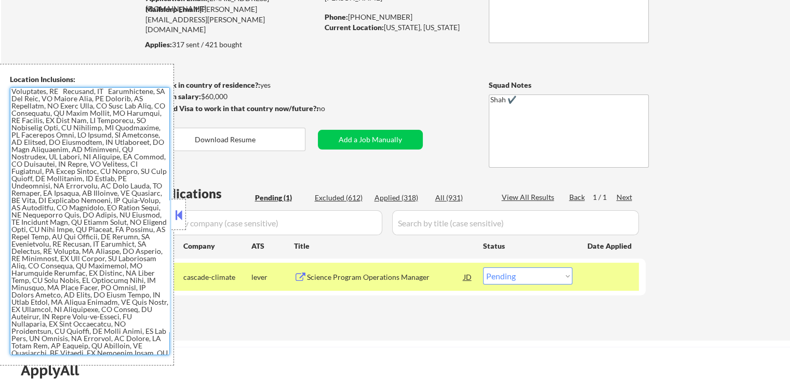
drag, startPoint x: 139, startPoint y: 283, endPoint x: 43, endPoint y: 167, distance: 150.9
click at [43, 167] on textarea at bounding box center [90, 221] width 160 height 268
click at [50, 152] on textarea at bounding box center [90, 221] width 160 height 268
drag, startPoint x: 51, startPoint y: 157, endPoint x: 96, endPoint y: 208, distance: 67.0
click at [96, 207] on textarea at bounding box center [90, 221] width 160 height 268
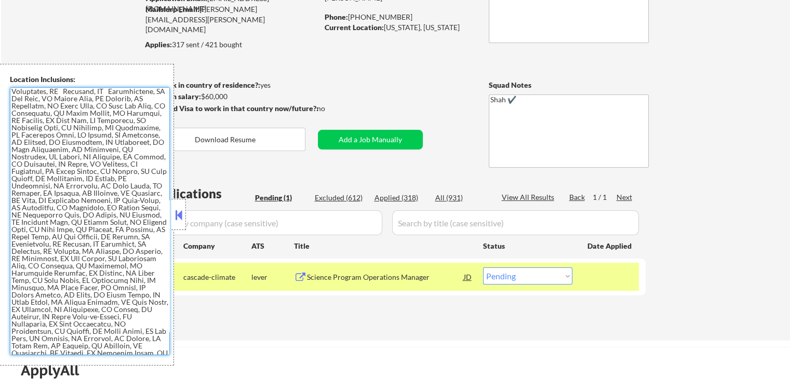
drag, startPoint x: 139, startPoint y: 232, endPoint x: 50, endPoint y: 136, distance: 130.9
click at [50, 136] on textarea at bounding box center [90, 221] width 160 height 268
click at [50, 137] on textarea at bounding box center [90, 221] width 160 height 268
drag, startPoint x: 85, startPoint y: 193, endPoint x: 122, endPoint y: 300, distance: 113.0
click at [122, 300] on textarea at bounding box center [90, 221] width 160 height 268
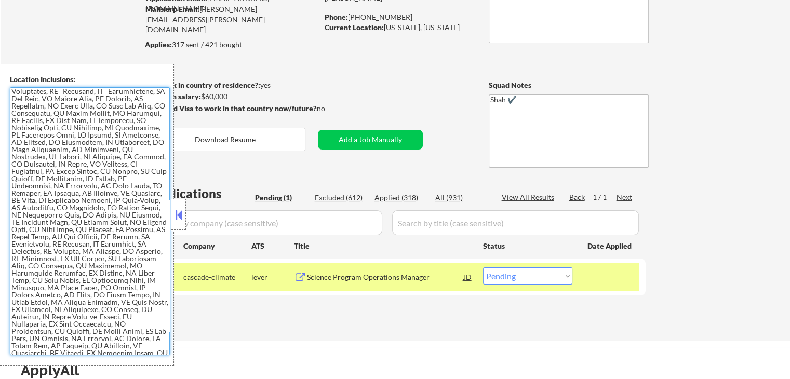
click at [178, 215] on button at bounding box center [178, 215] width 11 height 16
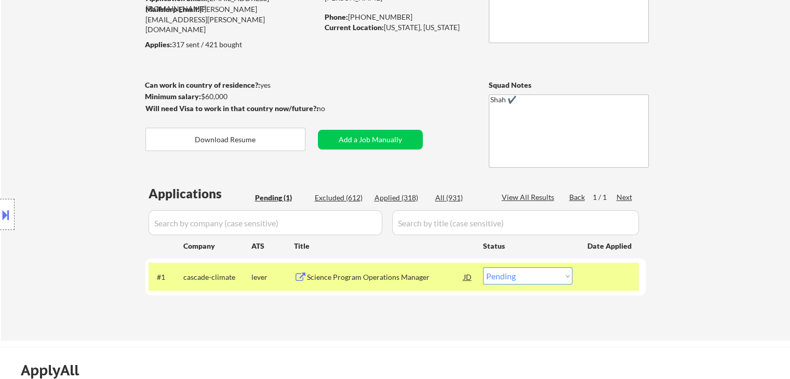
click at [39, 134] on div "Location Inclusions:" at bounding box center [93, 215] width 186 height 302
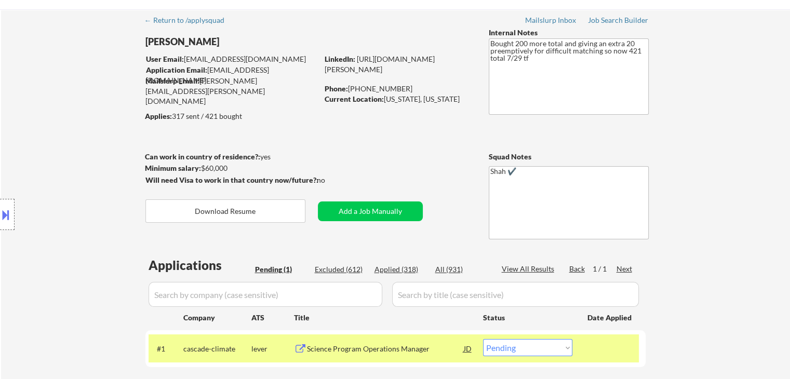
scroll to position [0, 0]
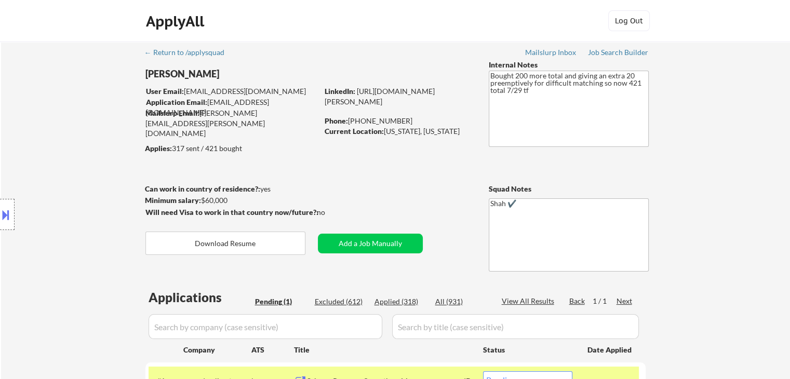
drag, startPoint x: 263, startPoint y: 147, endPoint x: 179, endPoint y: 136, distance: 84.9
click at [175, 145] on body "← Return to /applysquad Mailslurp Inbox Job Search Builder Andres Merizalde Use…" at bounding box center [395, 189] width 790 height 379
click at [236, 157] on div "← Return to /applysquad Mailslurp Inbox Job Search Builder Andres Merizalde Use…" at bounding box center [396, 239] width 519 height 395
drag, startPoint x: 249, startPoint y: 147, endPoint x: 179, endPoint y: 146, distance: 70.7
click at [179, 146] on body "← Return to /applysquad Mailslurp Inbox Job Search Builder Andres Merizalde Use…" at bounding box center [395, 189] width 790 height 379
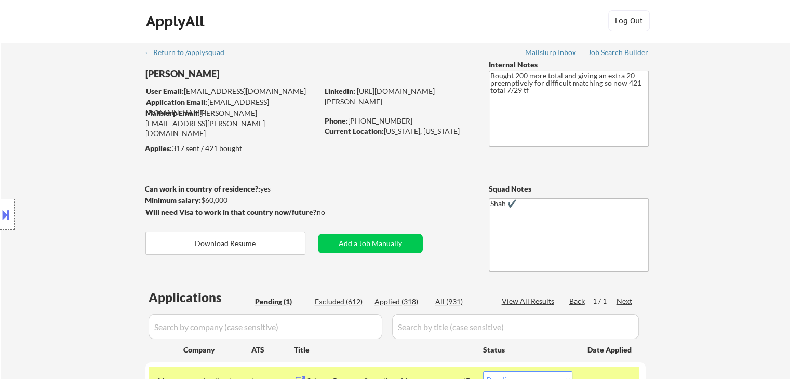
click at [305, 161] on div "← Return to /applysquad Mailslurp Inbox Job Search Builder Andres Merizalde Use…" at bounding box center [396, 239] width 519 height 395
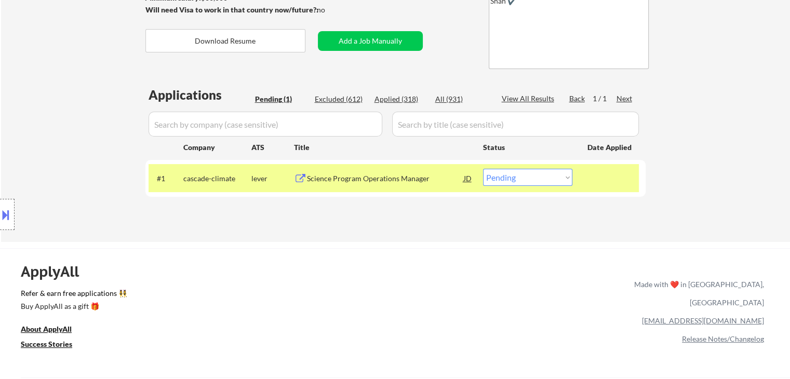
scroll to position [156, 0]
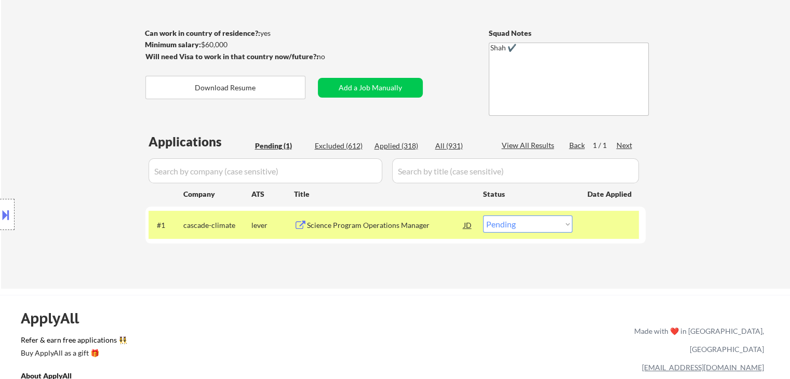
click at [386, 127] on div "← Return to /applysquad Mailslurp Inbox Job Search Builder Andres Merizalde Use…" at bounding box center [396, 83] width 519 height 395
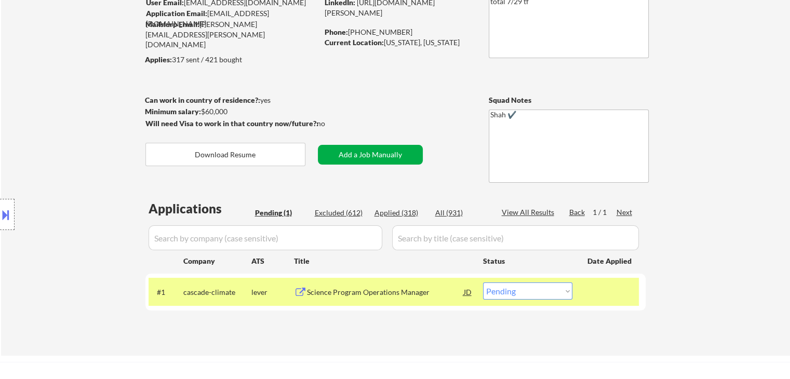
scroll to position [52, 0]
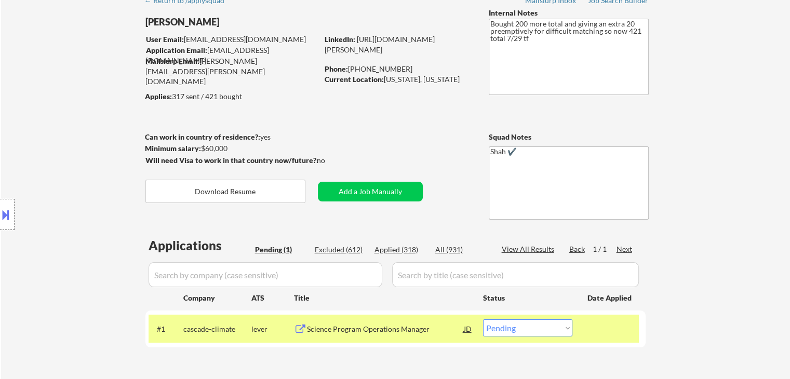
click at [377, 125] on div "← Return to /applysquad Mailslurp Inbox Job Search Builder Andres Merizalde Use…" at bounding box center [396, 187] width 519 height 395
click at [67, 191] on div "Location Inclusions:" at bounding box center [93, 215] width 186 height 302
click at [37, 154] on div "Location Inclusions:" at bounding box center [93, 215] width 186 height 302
